Goal: Information Seeking & Learning: Check status

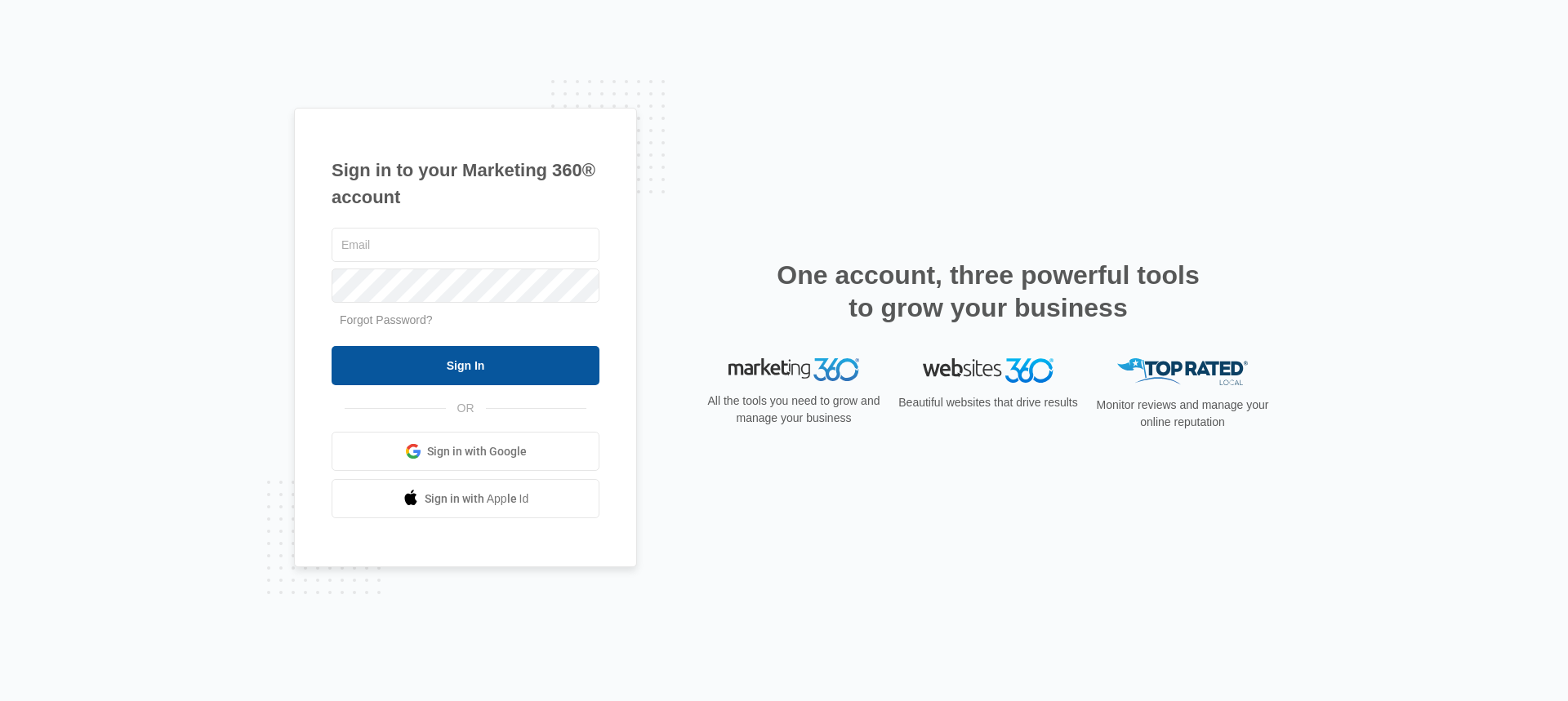
type input "[PERSON_NAME][EMAIL_ADDRESS][DOMAIN_NAME]"
click at [493, 369] on input "Sign In" at bounding box center [465, 366] width 267 height 39
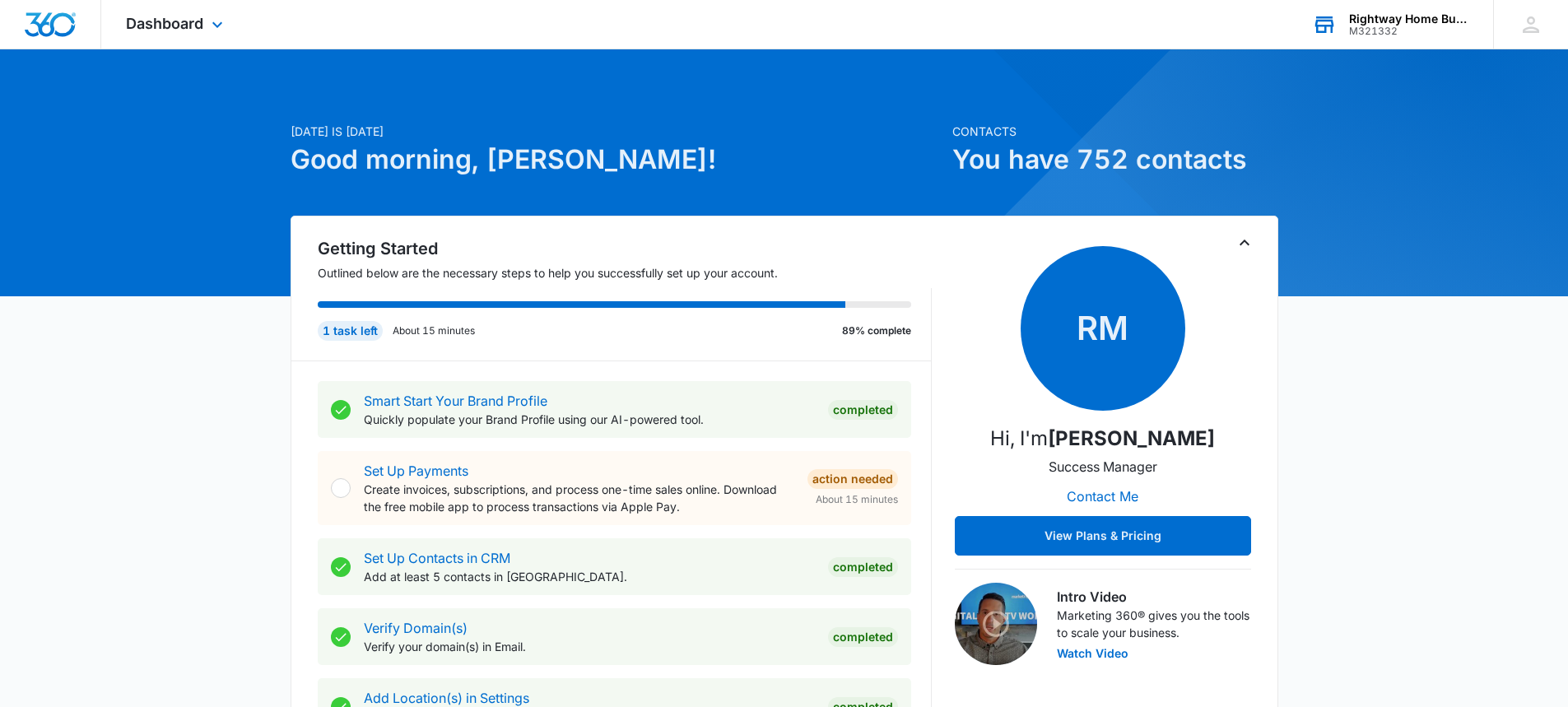
click at [1352, 13] on div "Rightway Home Builders" at bounding box center [1410, 19] width 120 height 13
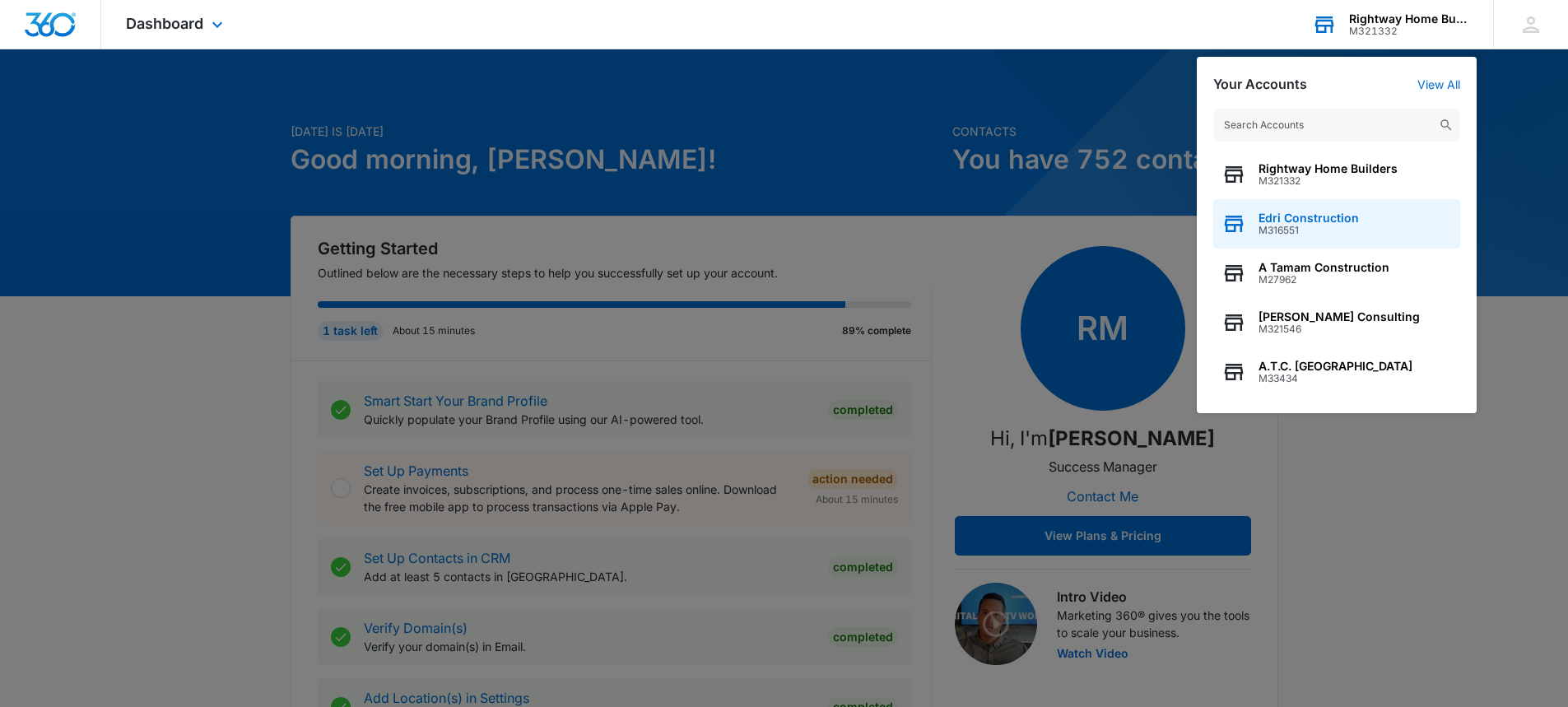
click at [1330, 227] on span "M316551" at bounding box center [1309, 231] width 101 height 12
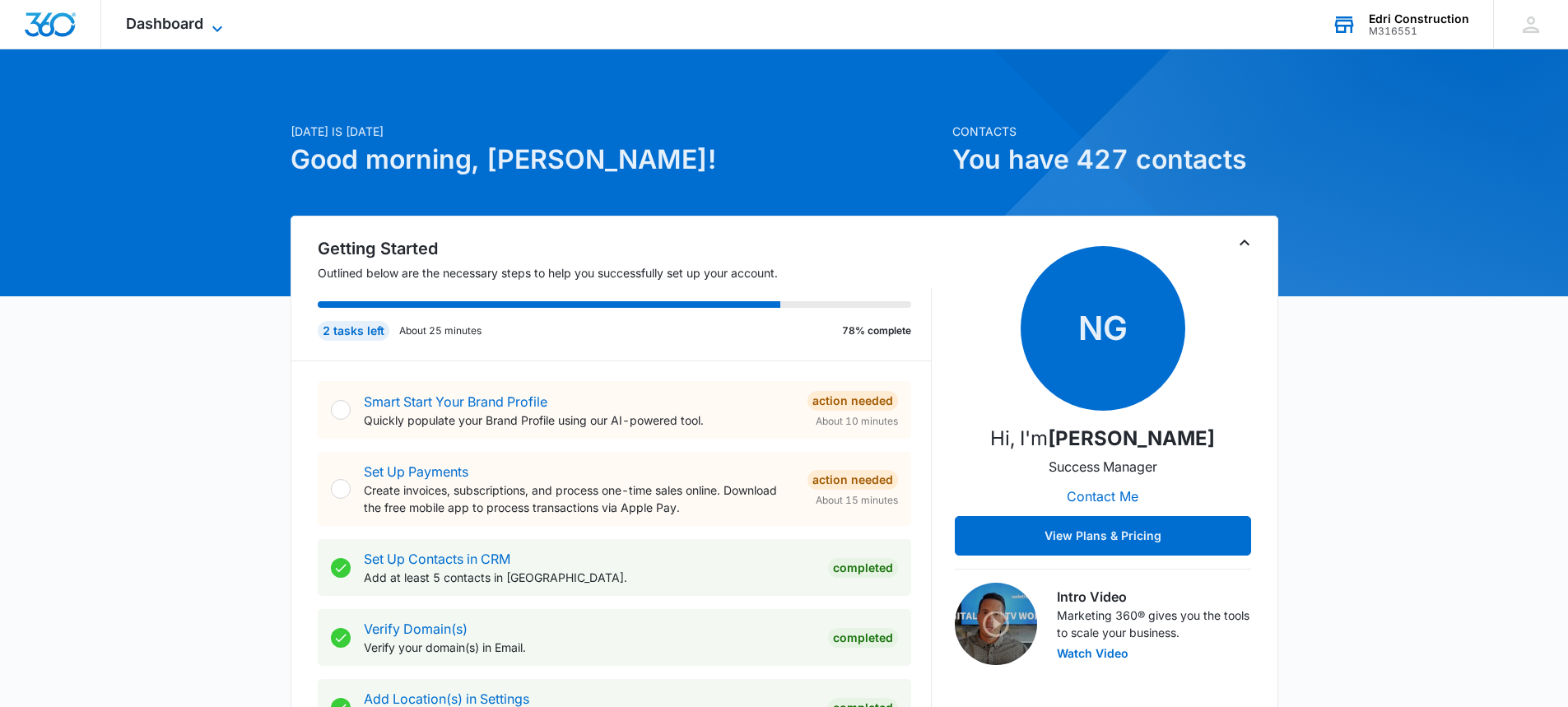
click at [213, 26] on icon at bounding box center [217, 29] width 20 height 20
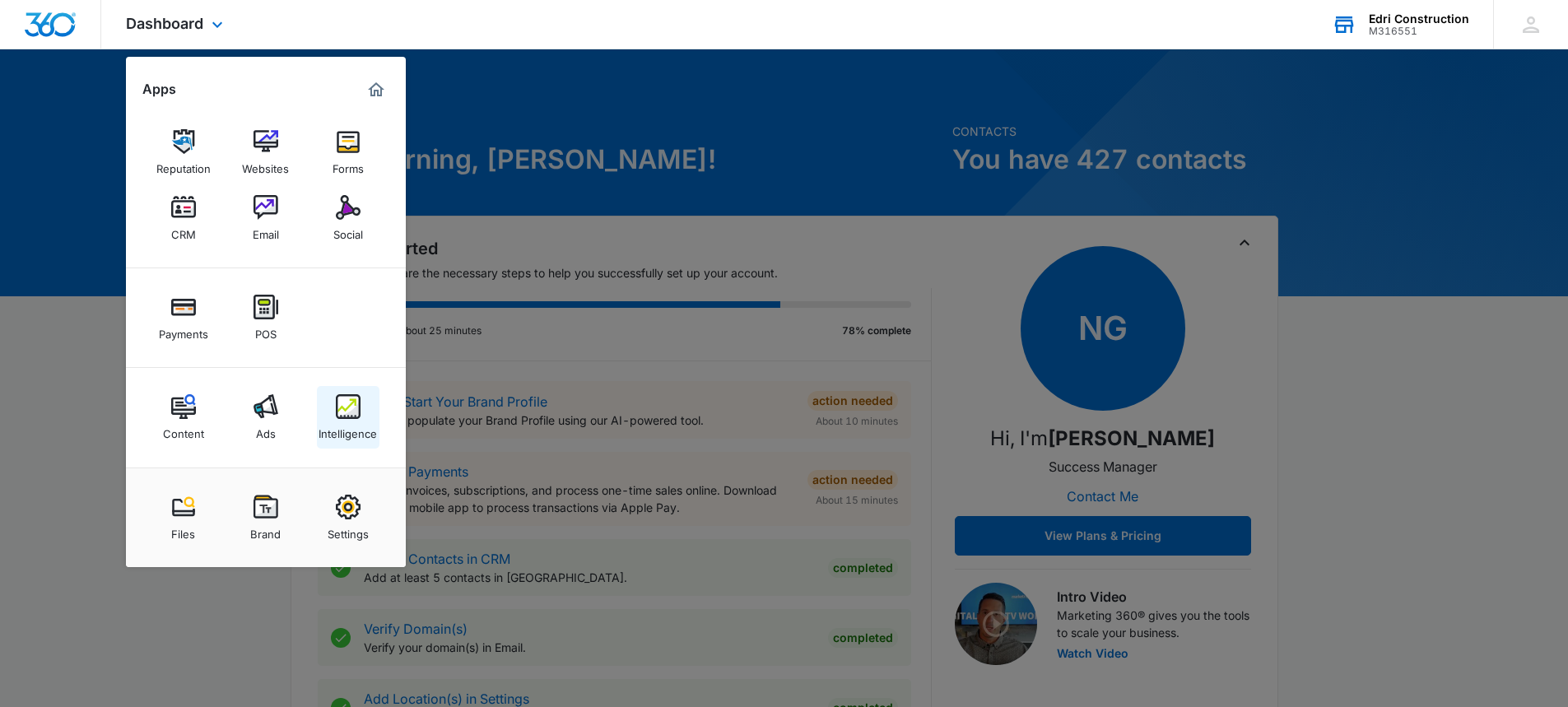
click at [348, 420] on div "Intelligence" at bounding box center [348, 430] width 58 height 22
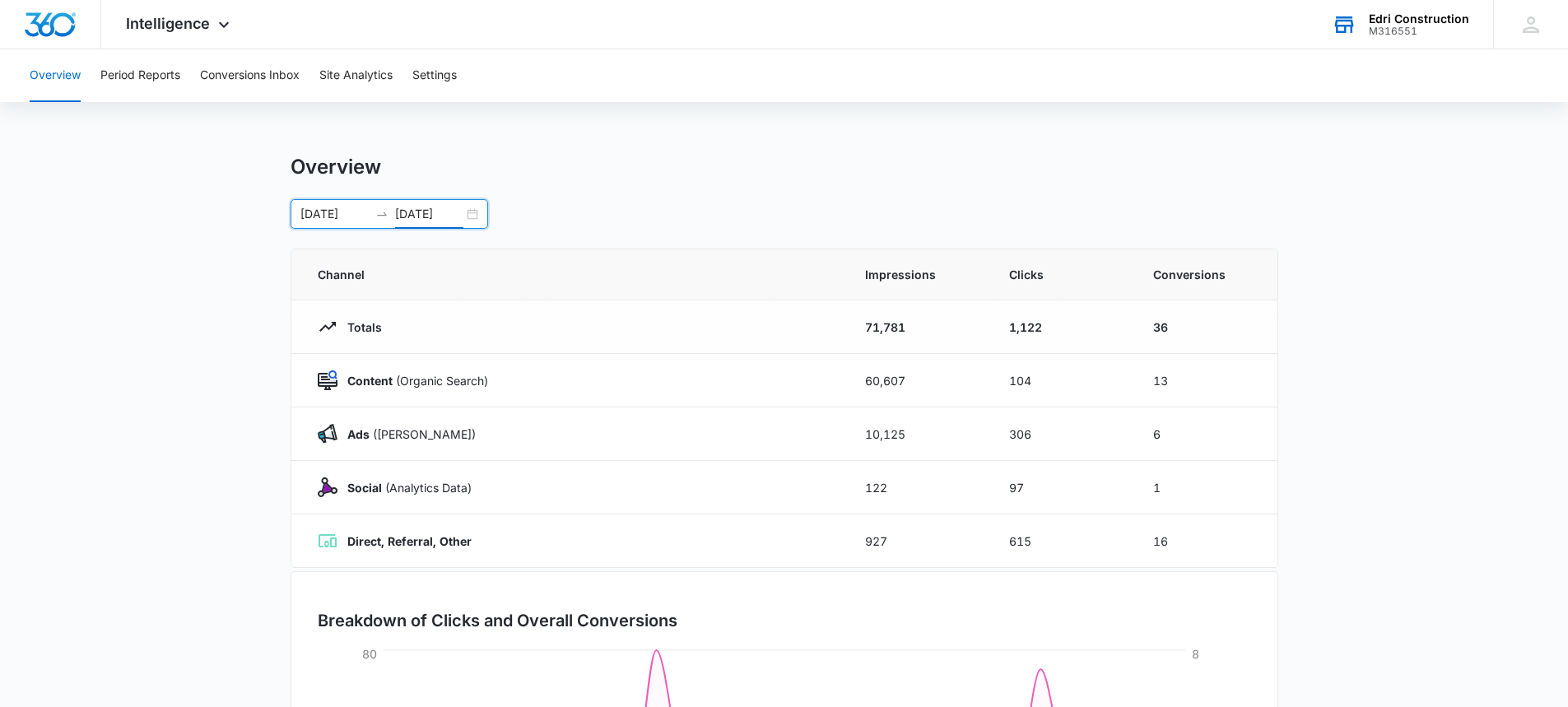
click at [419, 220] on input "[DATE]" at bounding box center [429, 214] width 68 height 18
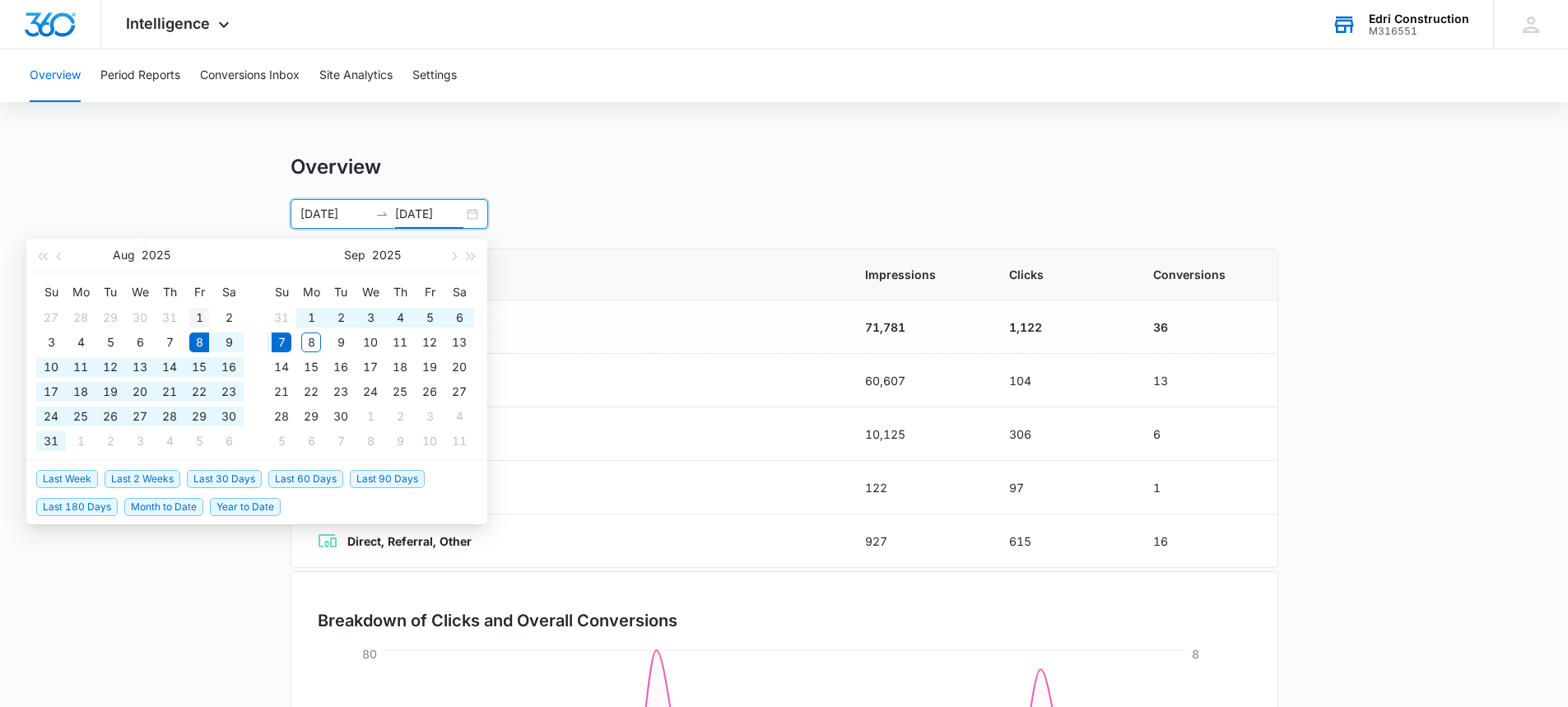
type input "[DATE]"
click at [201, 315] on div "1" at bounding box center [199, 318] width 20 height 20
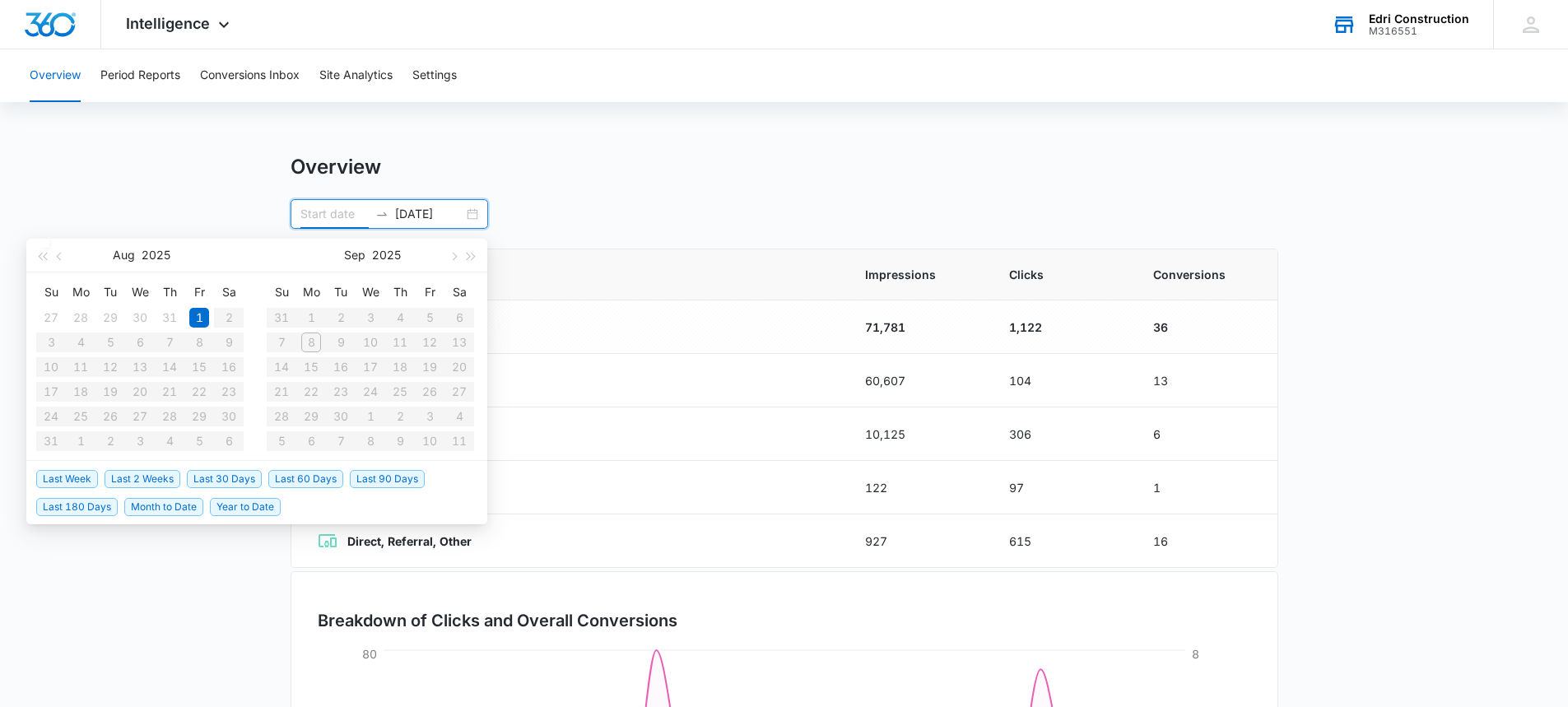
click at [331, 215] on input at bounding box center [334, 214] width 68 height 18
click at [200, 320] on div "1" at bounding box center [199, 318] width 20 height 20
type input "[DATE]"
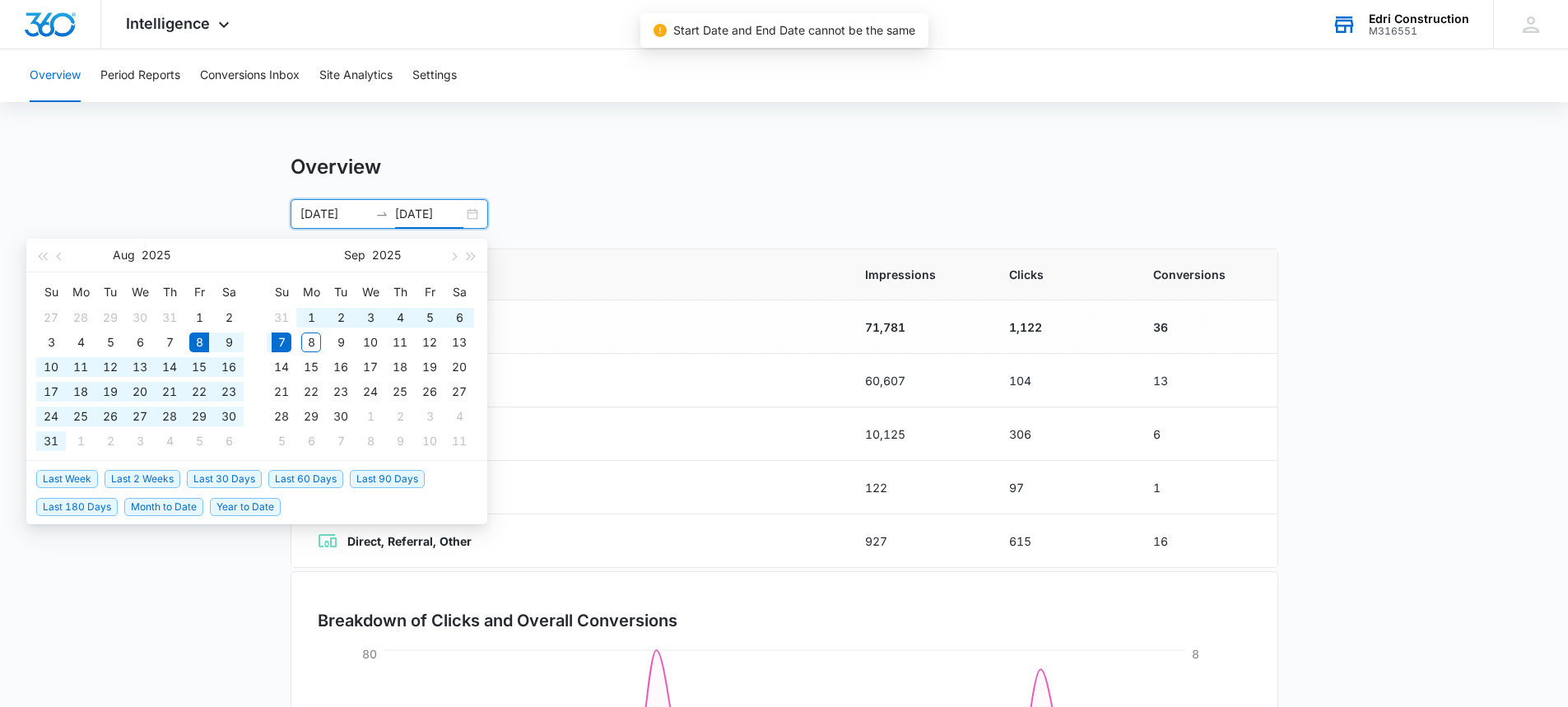
click at [426, 206] on input "[DATE]" at bounding box center [429, 214] width 68 height 18
type input "[DATE]"
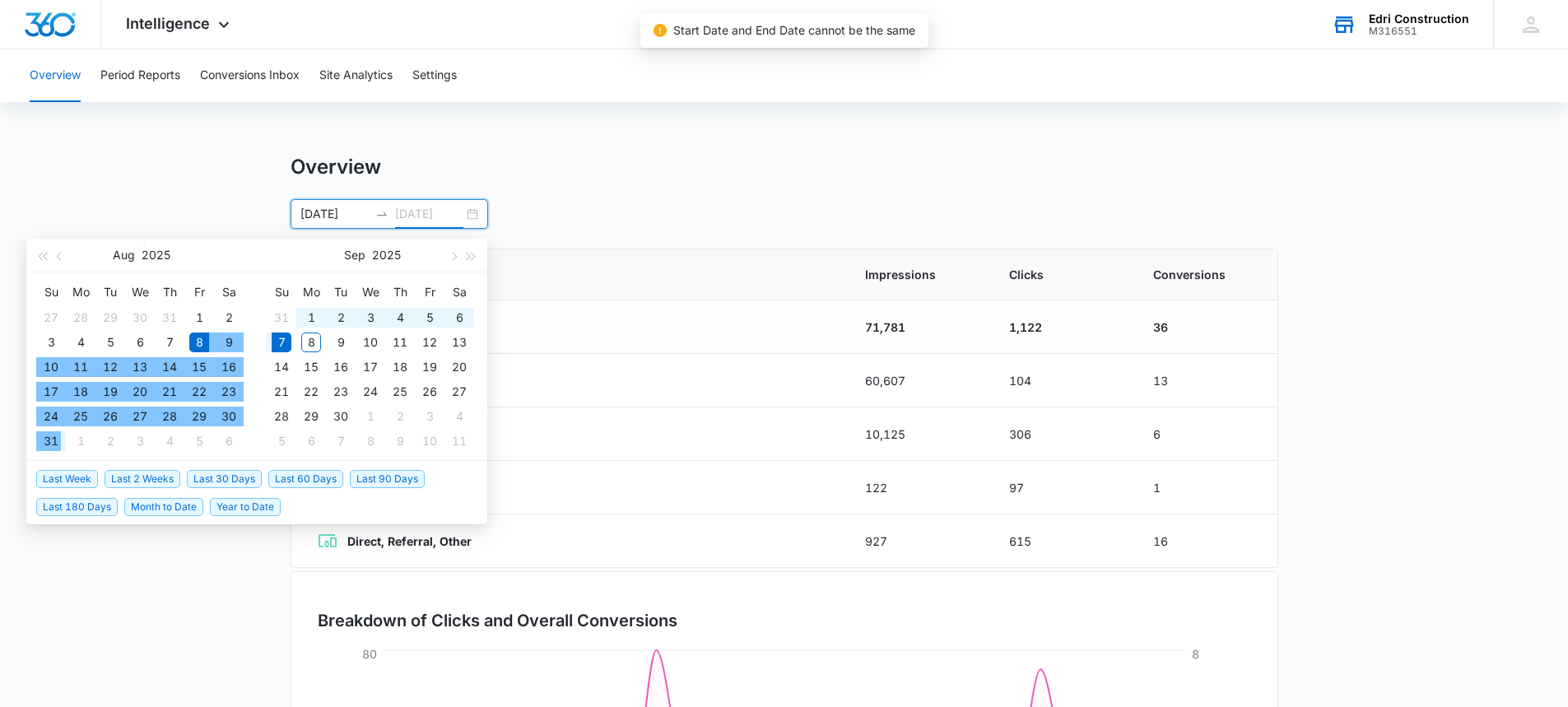
click at [50, 441] on div "31" at bounding box center [51, 441] width 20 height 20
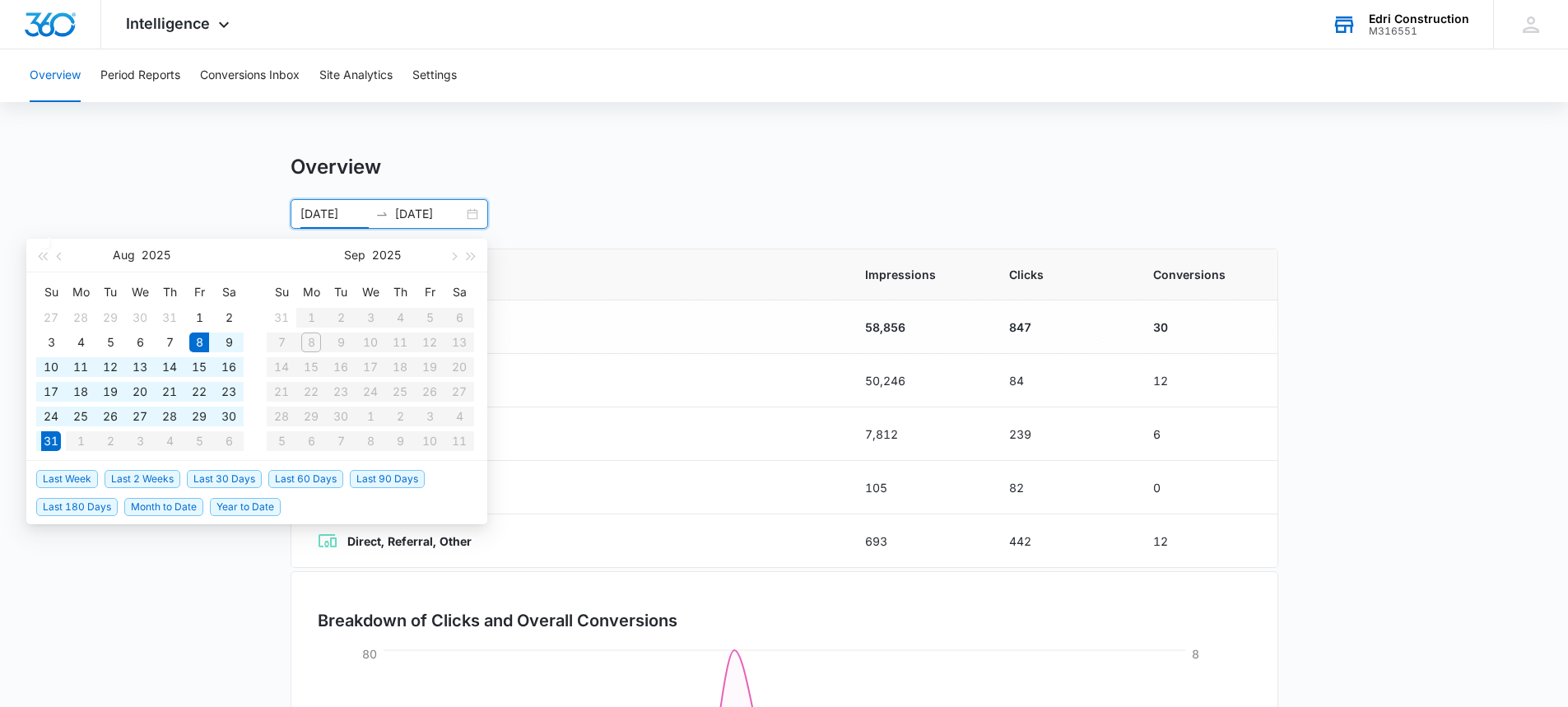
click at [681, 248] on div "Overview [DATE] [DATE] [DATE] Su Mo Tu We Th Fr Sa 27 28 29 30 31 1 2 3 4 5 6 7…" at bounding box center [784, 587] width 988 height 864
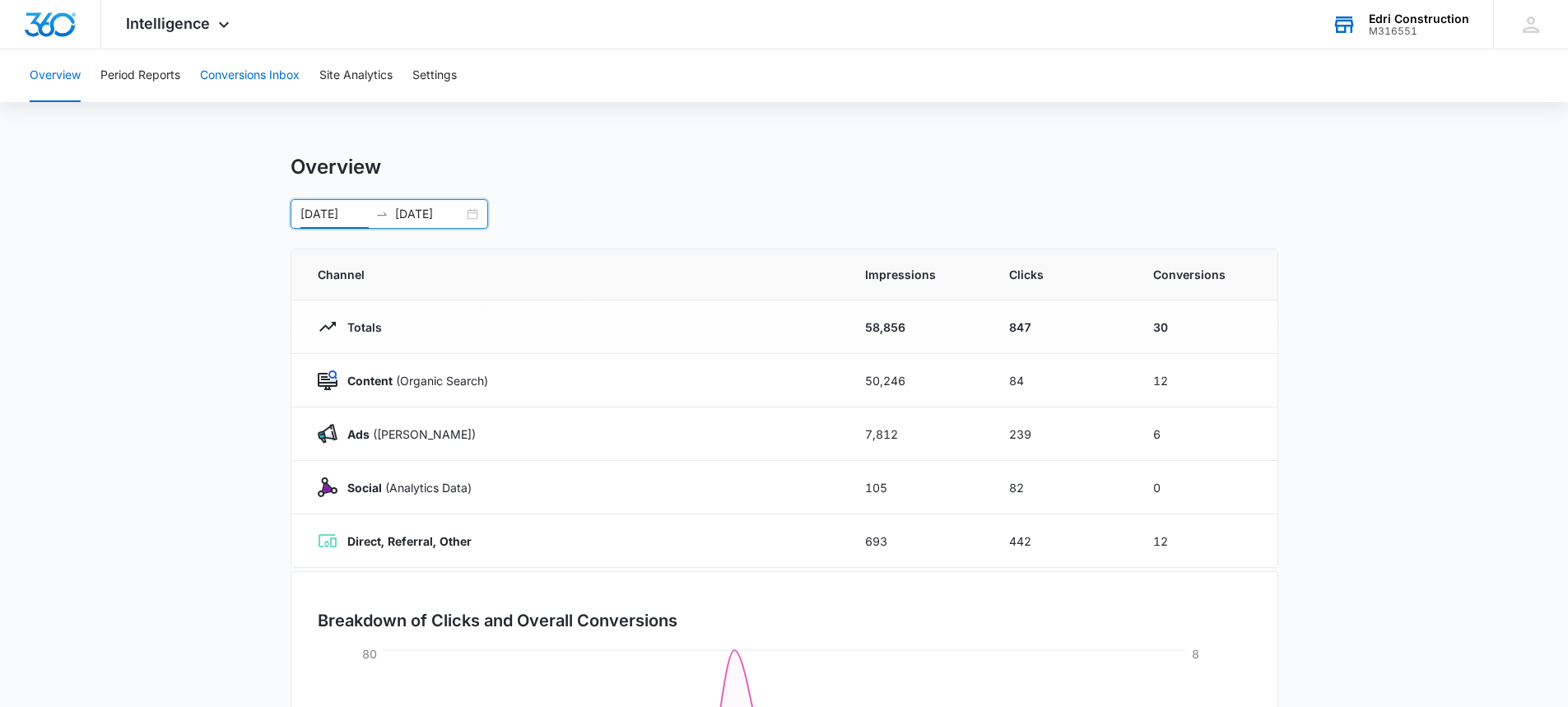
click at [243, 73] on button "Conversions Inbox" at bounding box center [250, 75] width 100 height 52
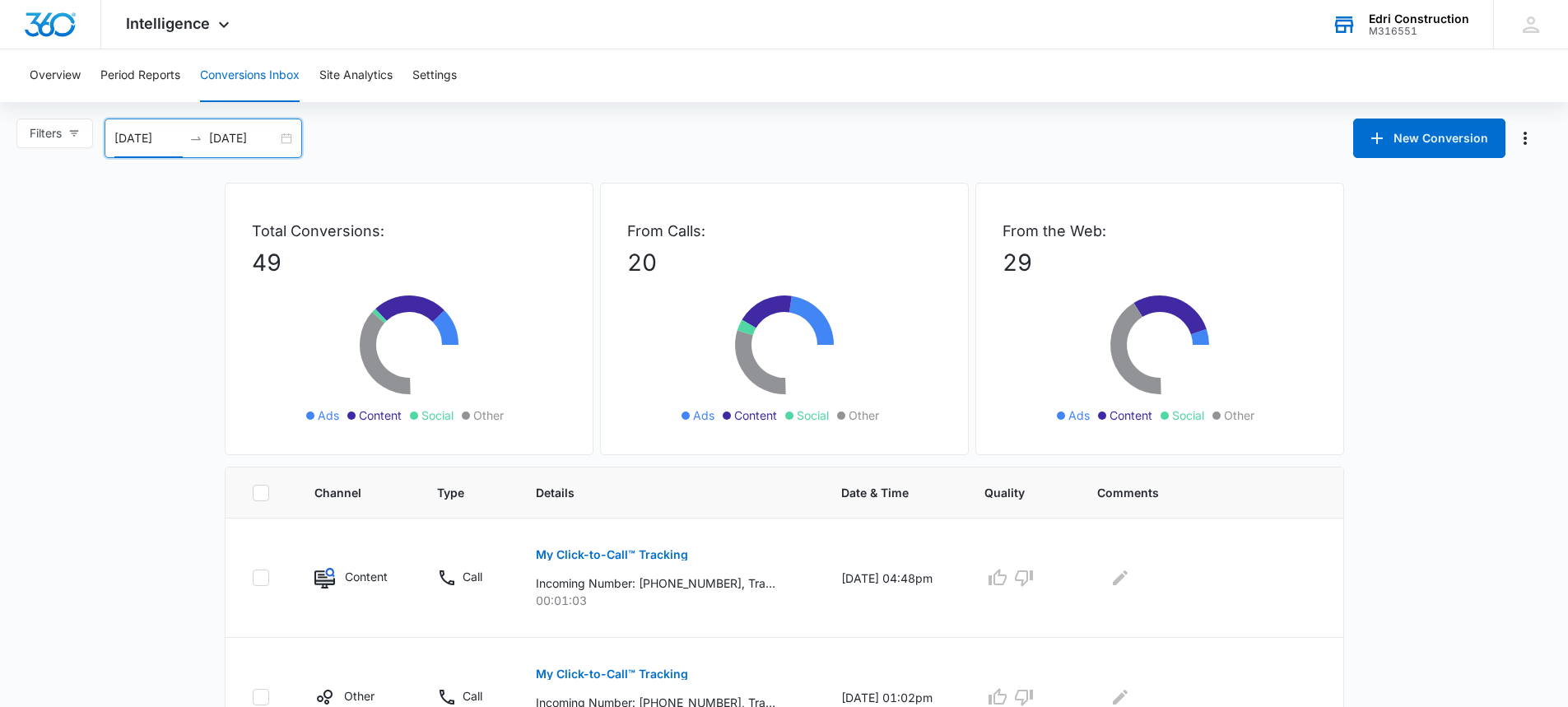
click at [171, 142] on input "[DATE]" at bounding box center [148, 138] width 68 height 18
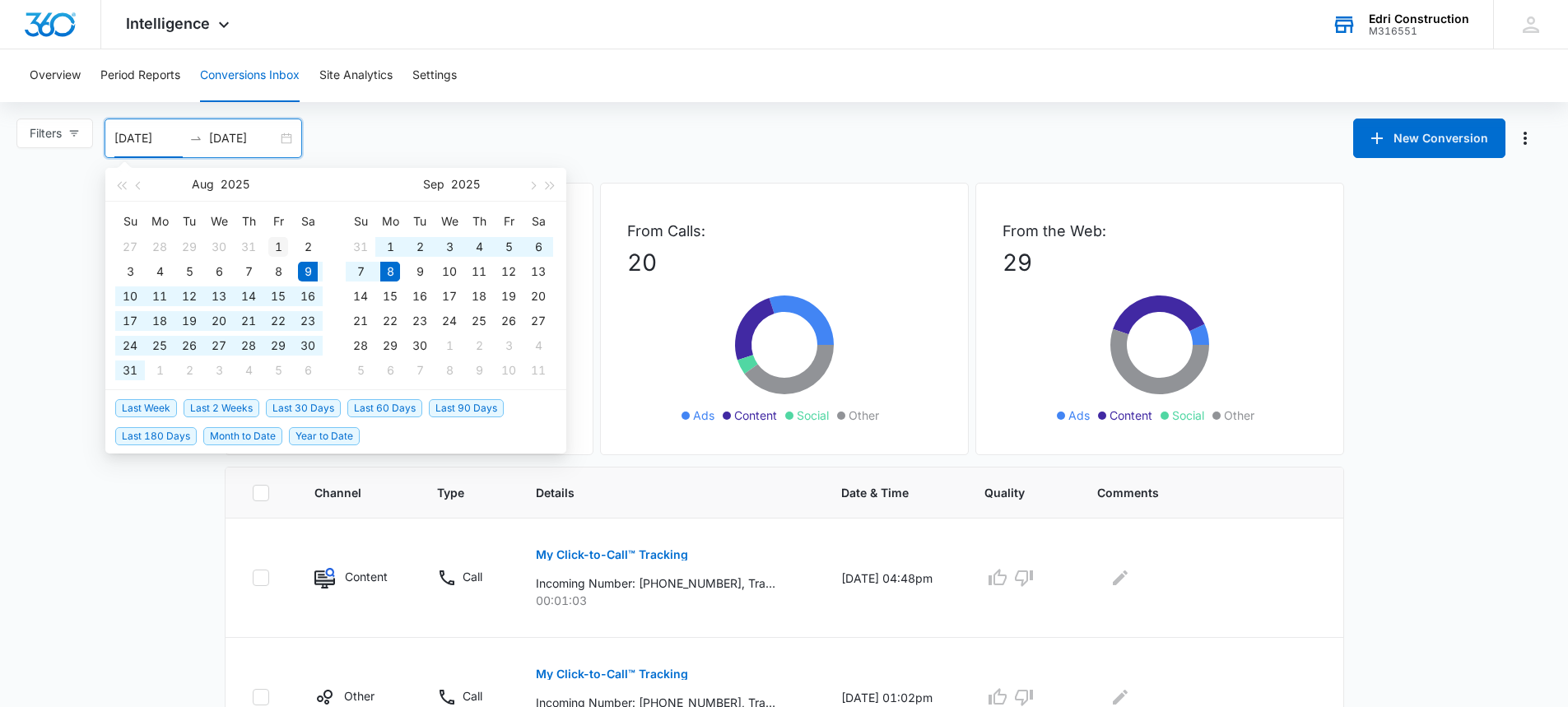
type input "[DATE]"
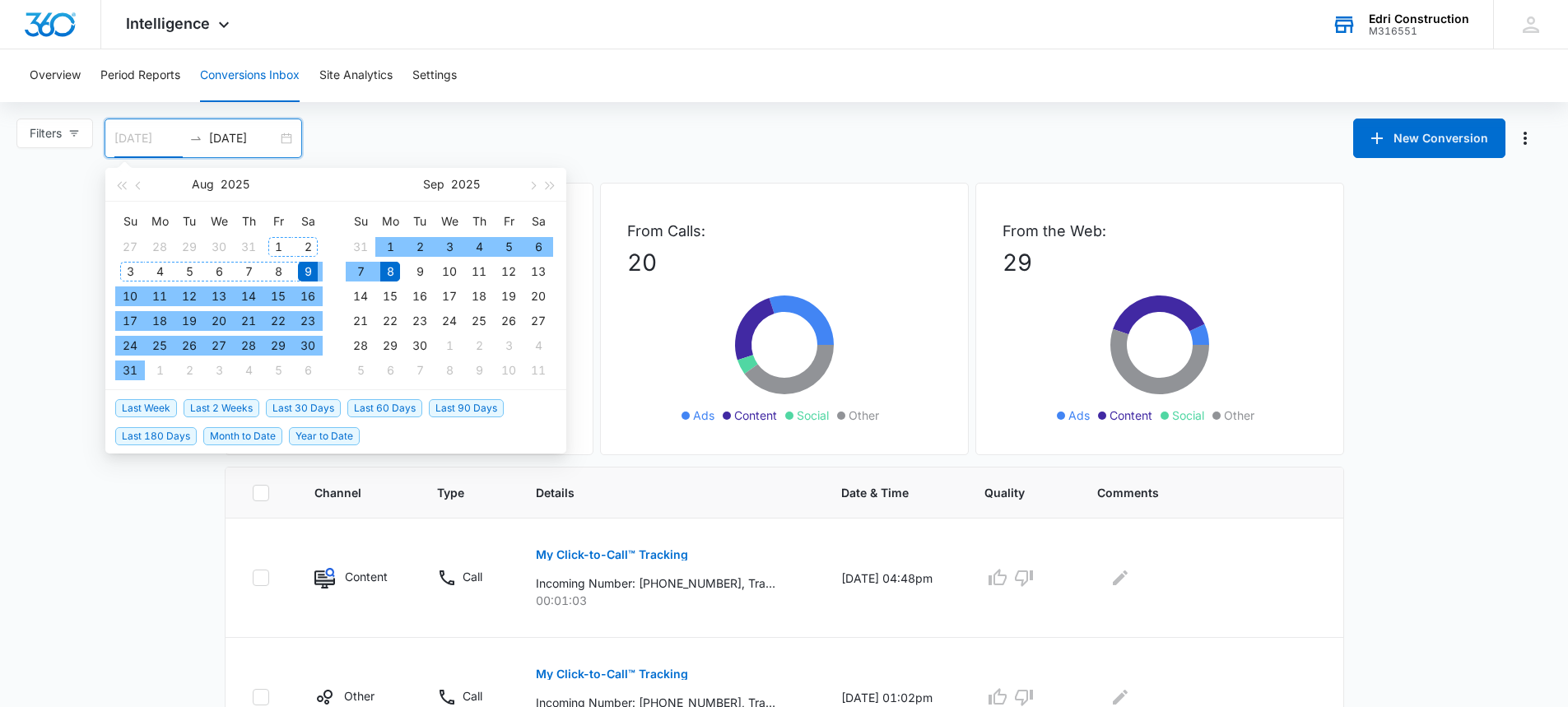
click at [277, 246] on div "1" at bounding box center [278, 247] width 20 height 20
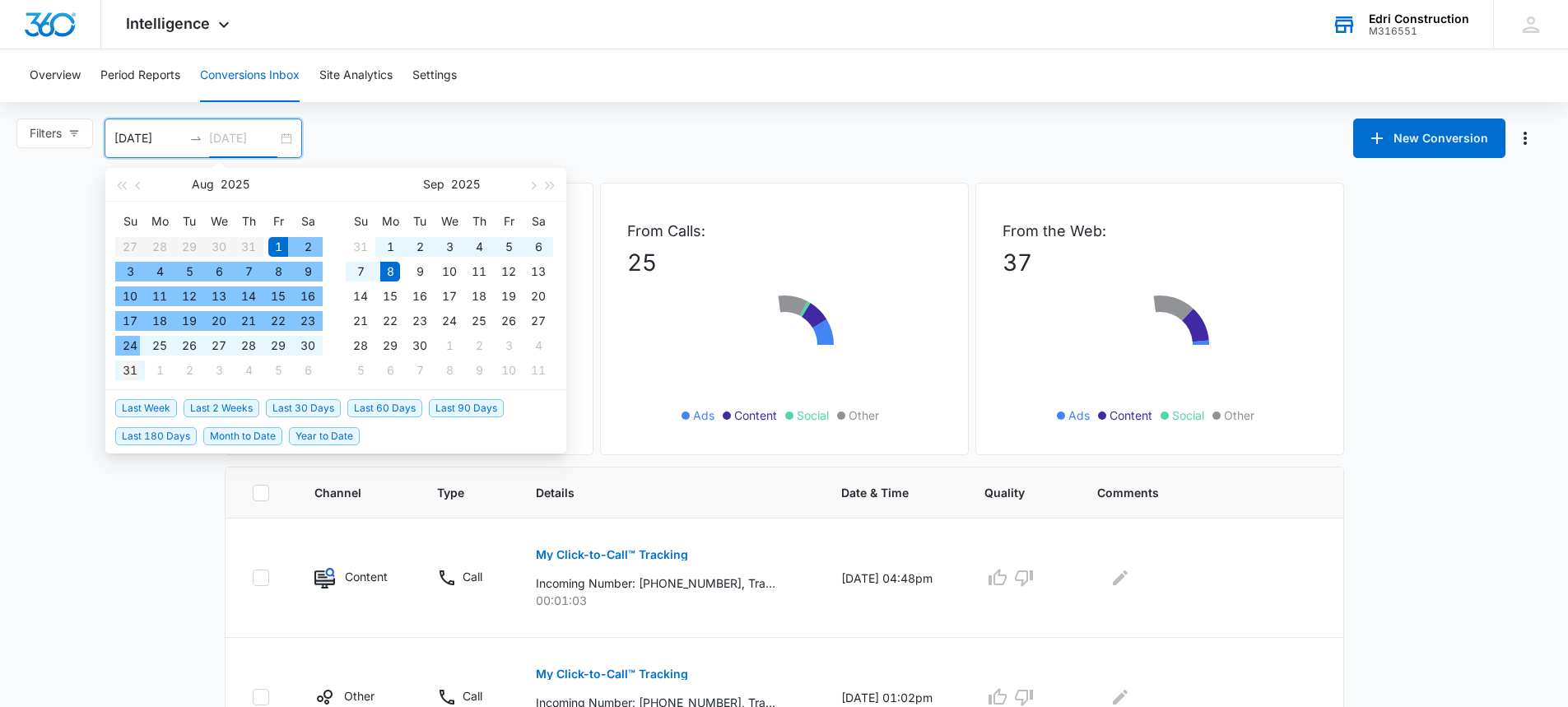
type input "[DATE]"
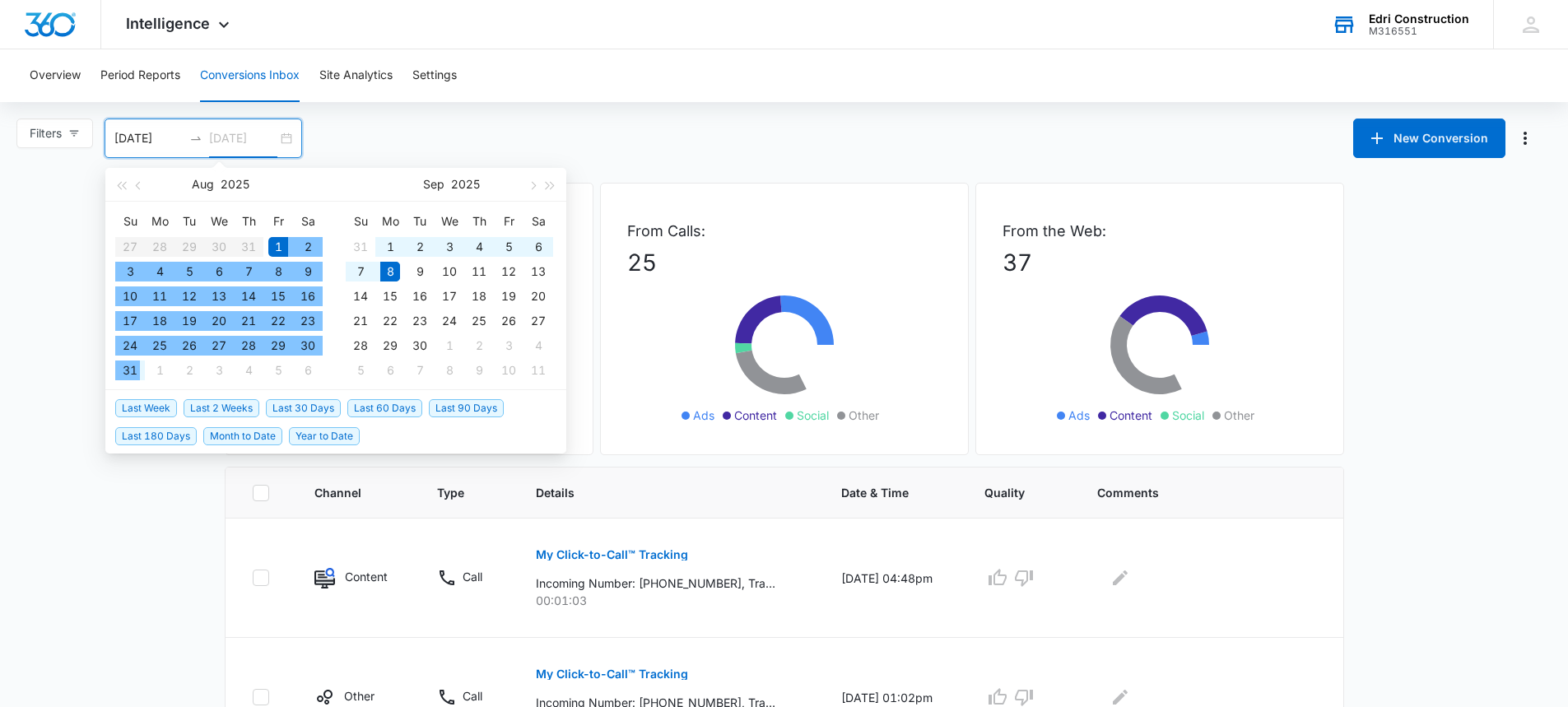
click at [129, 368] on div "31" at bounding box center [130, 370] width 20 height 20
